Goal: Task Accomplishment & Management: Manage account settings

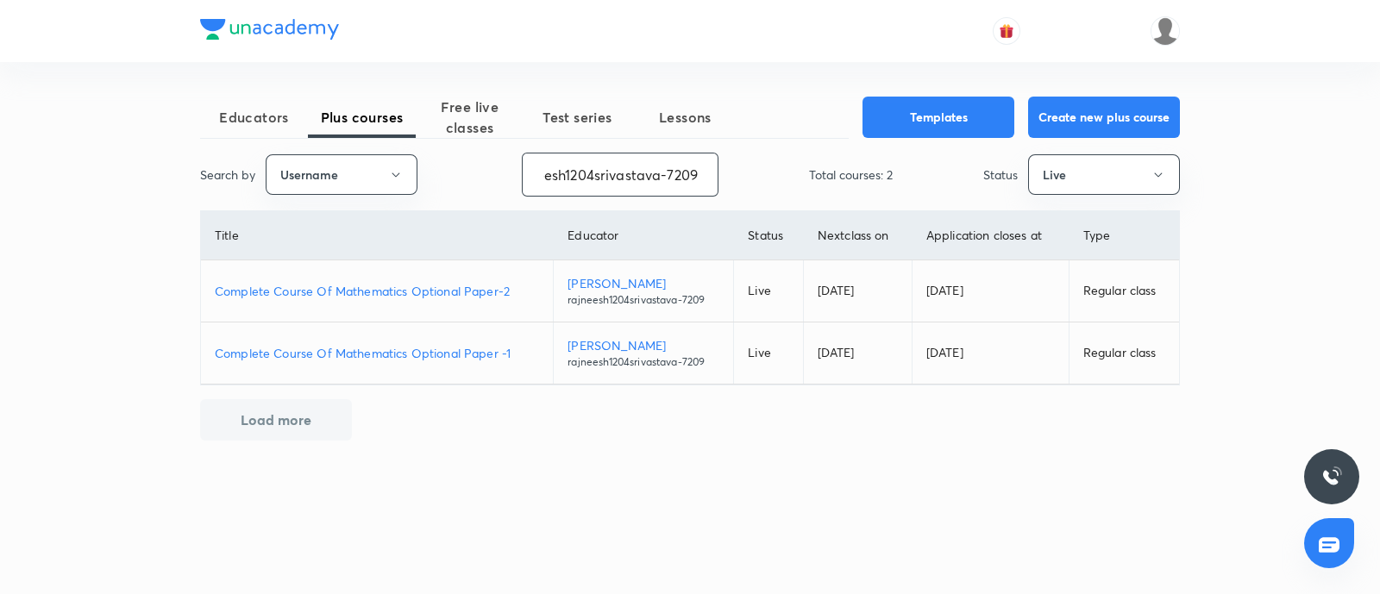
drag, startPoint x: 537, startPoint y: 176, endPoint x: 1380, endPoint y: 110, distance: 845.5
click at [1380, 110] on div "Educators Plus courses Free live classes Test series Lessons Templates Create n…" at bounding box center [690, 297] width 1380 height 594
paste input "unacademy-user-K4SERGCXBLIJ"
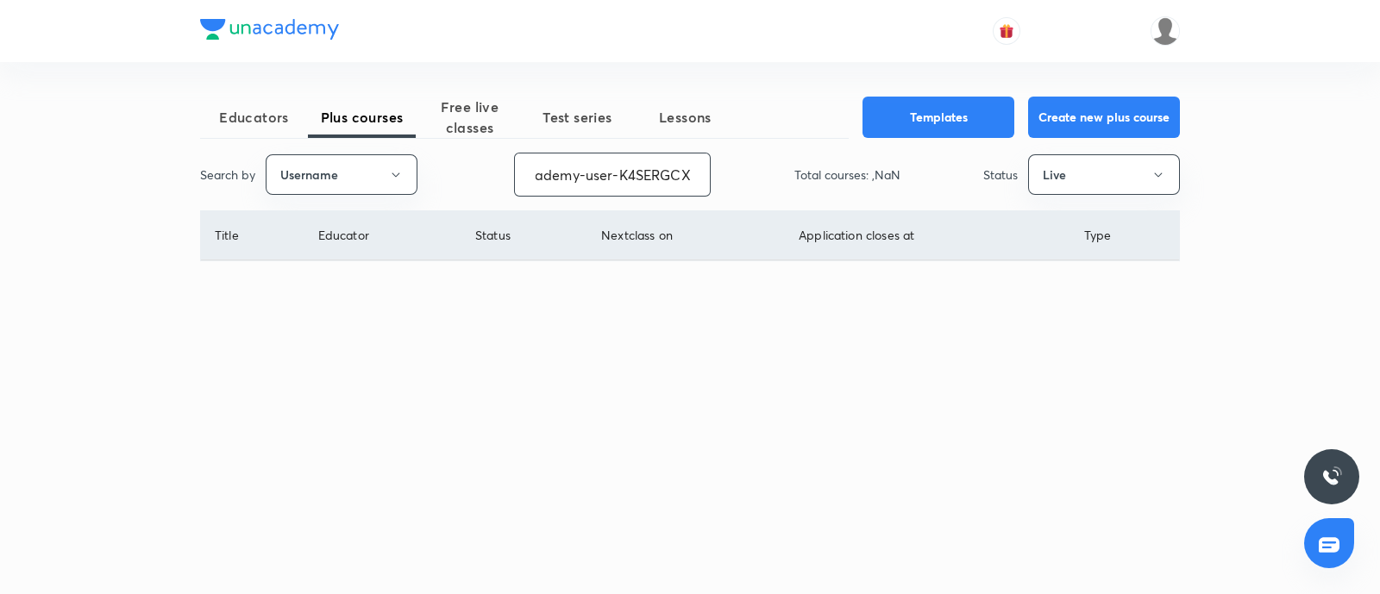
scroll to position [0, 62]
type input "unacademy-user-K4SERGCXBLIJ"
click at [1067, 187] on button "Live" at bounding box center [1104, 174] width 152 height 41
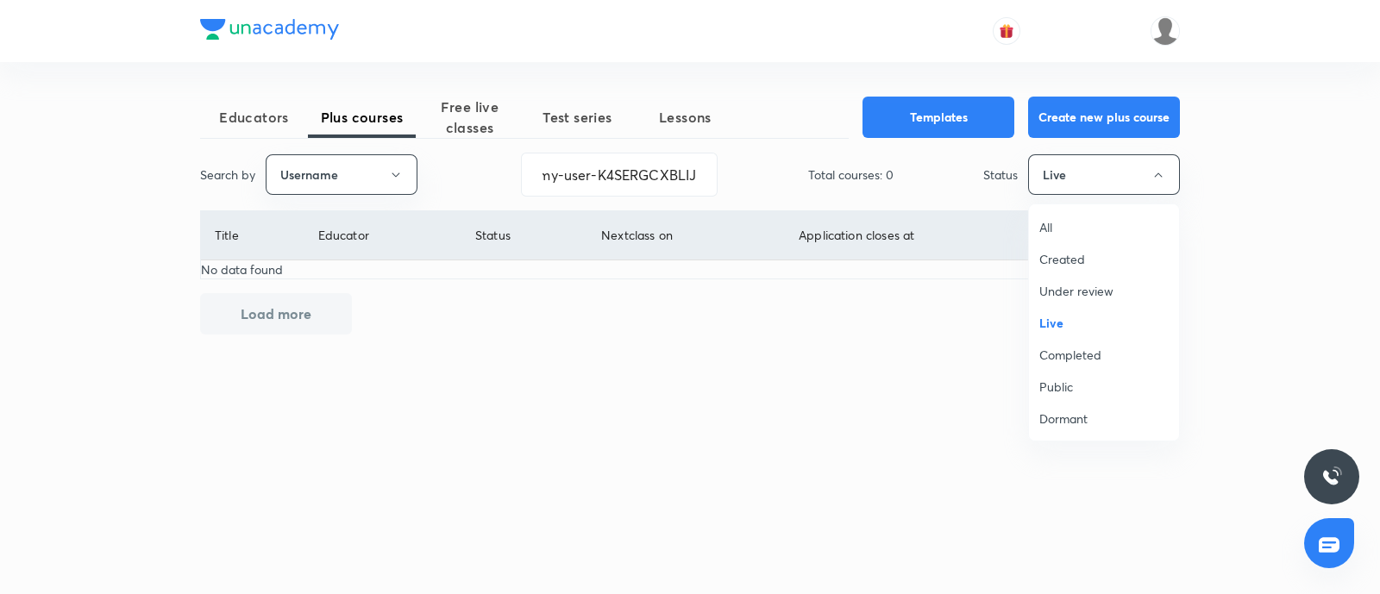
scroll to position [0, 0]
click at [1122, 280] on li "Under review" at bounding box center [1104, 291] width 150 height 32
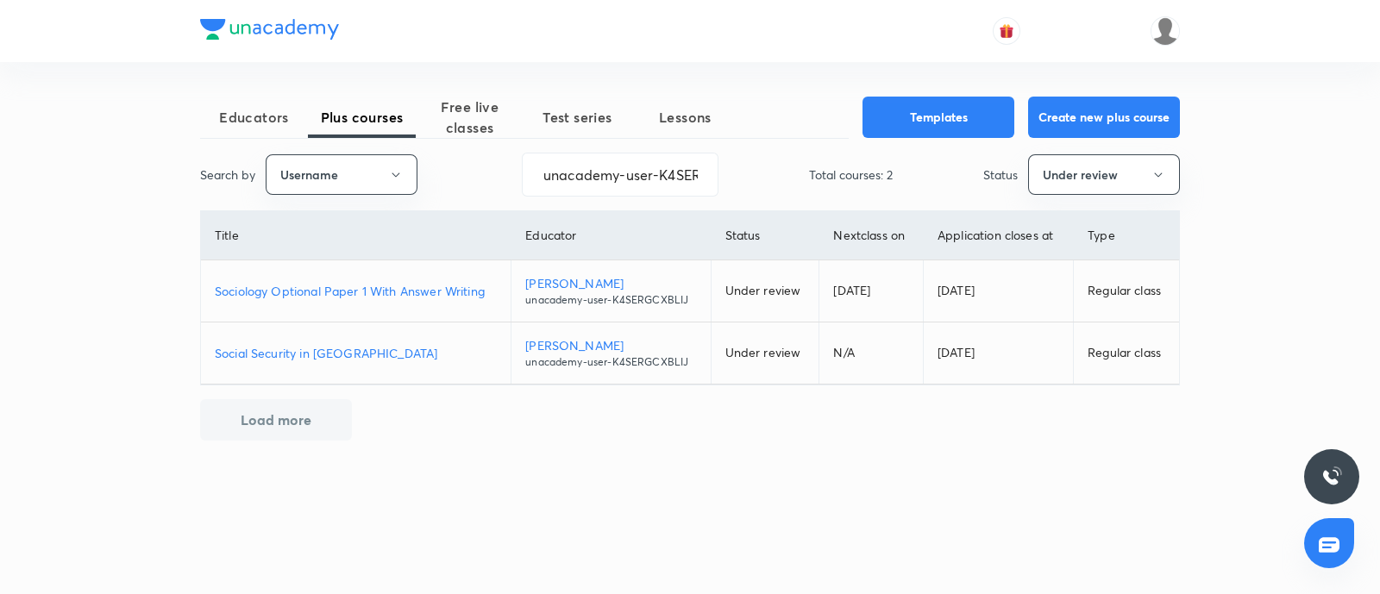
drag, startPoint x: 348, startPoint y: 289, endPoint x: 713, endPoint y: 306, distance: 365.4
click at [347, 289] on p "Sociology Optional Paper 1 With Answer Writing" at bounding box center [356, 291] width 282 height 18
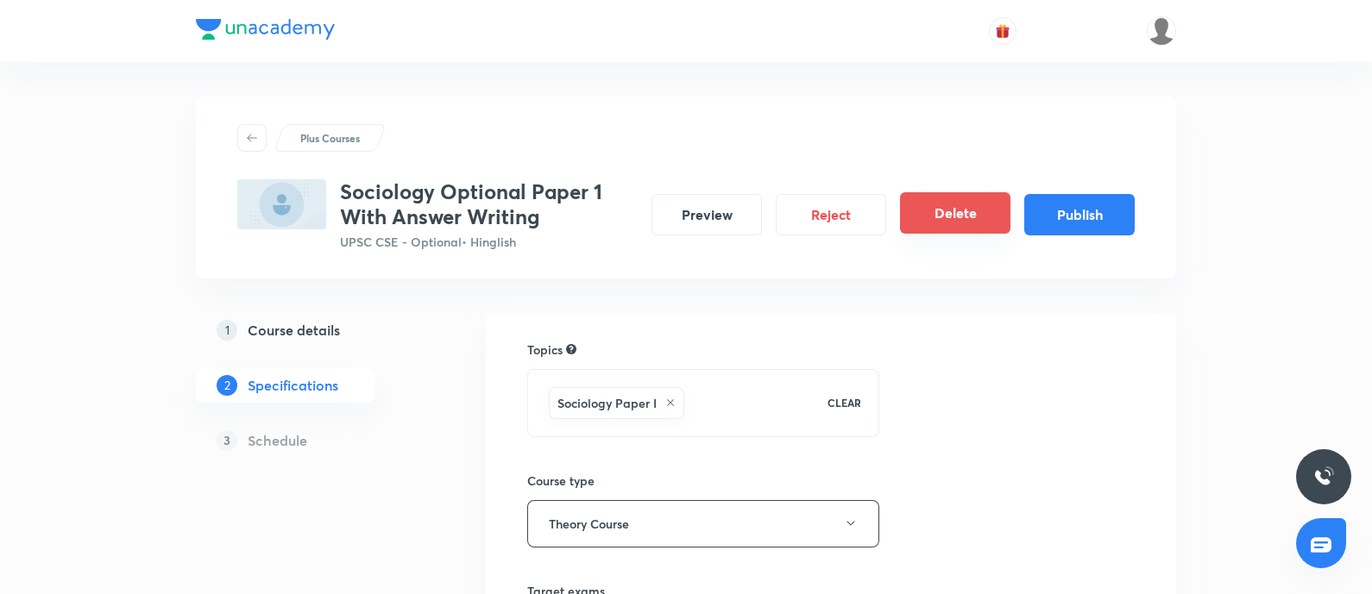
drag, startPoint x: 1108, startPoint y: 215, endPoint x: 947, endPoint y: 202, distance: 161.0
click at [1109, 215] on button "Publish" at bounding box center [1079, 214] width 110 height 41
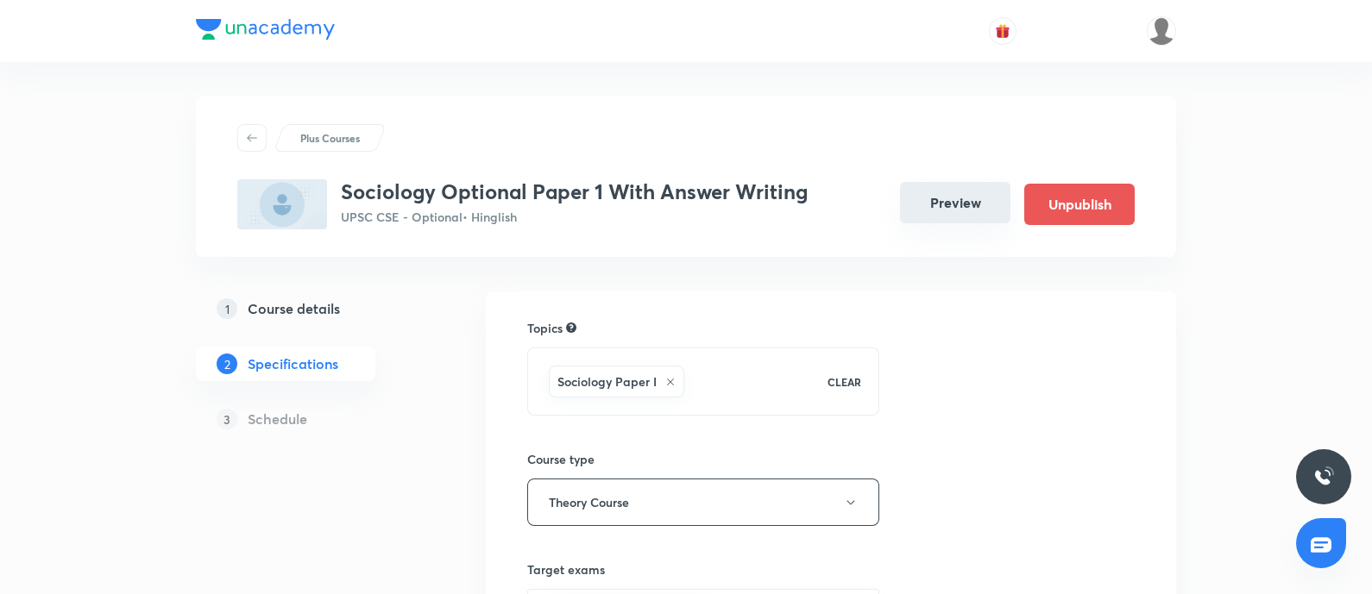
click at [951, 209] on button "Preview" at bounding box center [955, 202] width 110 height 41
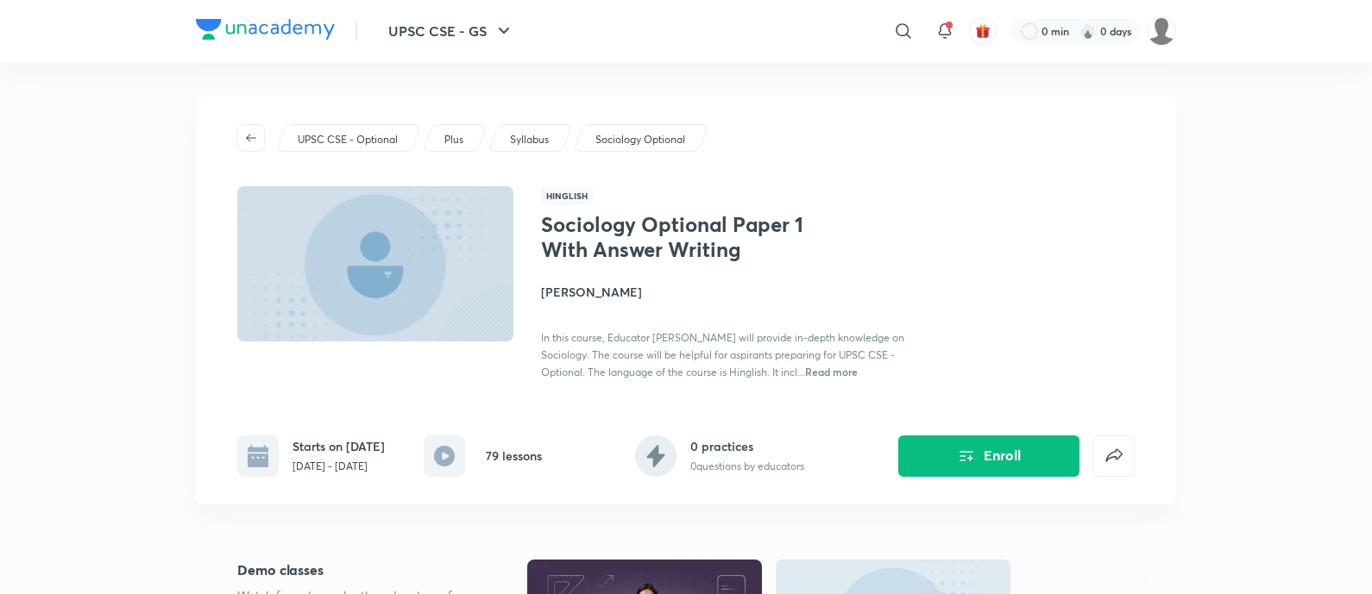
scroll to position [215, 0]
